Goal: Find specific page/section: Find specific page/section

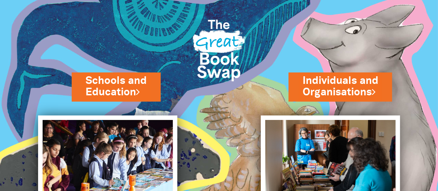
scroll to position [0, 0]
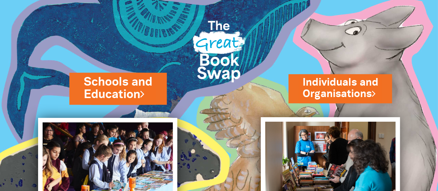
click at [134, 91] on link "Schools and Education" at bounding box center [118, 88] width 68 height 29
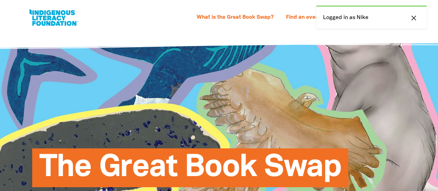
select select "primary-school"
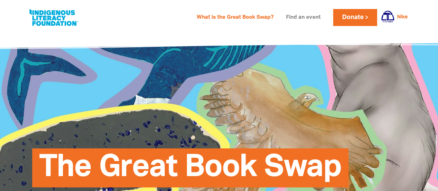
click at [296, 13] on link "Find an event" at bounding box center [303, 17] width 43 height 11
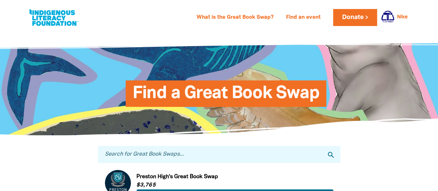
click at [152, 157] on input "Search for Great Book Swaps..." at bounding box center [219, 154] width 243 height 17
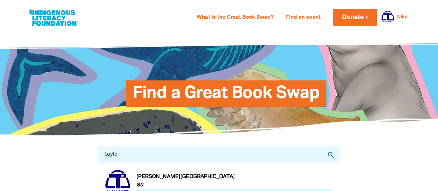
type input "[PERSON_NAME]"
click at [187, 182] on link "Link to [PERSON_NAME][GEOGRAPHIC_DATA]" at bounding box center [219, 183] width 229 height 26
